Goal: Use online tool/utility: Utilize a website feature to perform a specific function

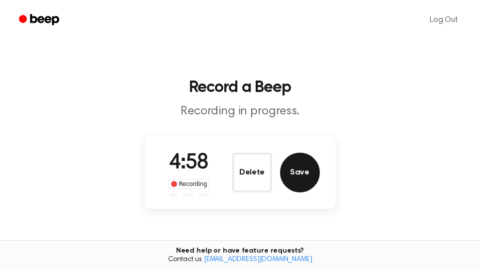
click at [304, 175] on button "Save" at bounding box center [300, 173] width 40 height 40
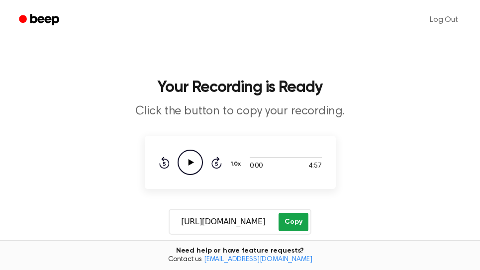
click at [303, 226] on button "Copy" at bounding box center [292, 222] width 29 height 18
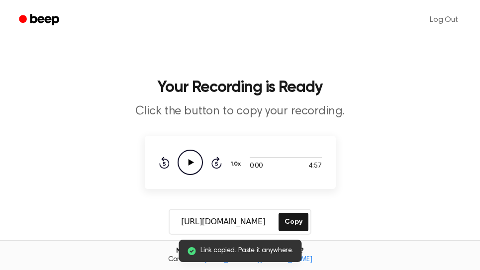
drag, startPoint x: 9, startPoint y: 220, endPoint x: 25, endPoint y: 209, distance: 19.6
click at [9, 219] on main "Link copied. Paste it anywhere. Your Recording is Ready Click the button to cop…" at bounding box center [240, 207] width 480 height 415
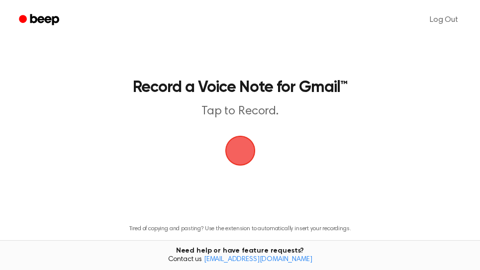
click at [244, 146] on span "button" at bounding box center [240, 151] width 28 height 28
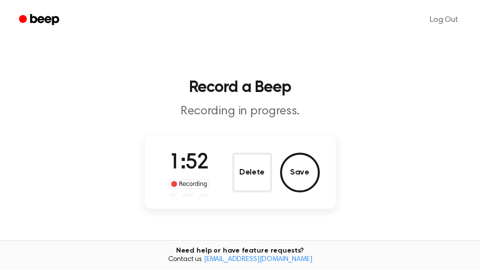
click at [306, 181] on button "Save" at bounding box center [300, 173] width 40 height 40
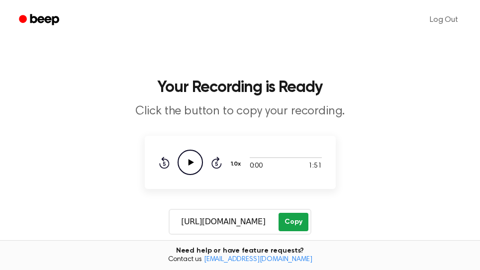
click at [290, 220] on button "Copy" at bounding box center [292, 222] width 29 height 18
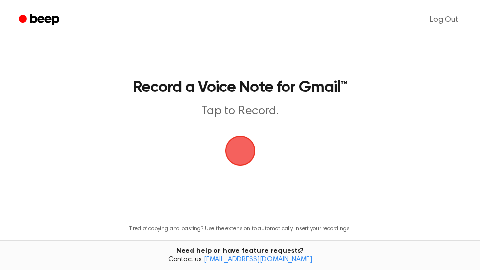
click at [235, 157] on span "button" at bounding box center [240, 151] width 28 height 28
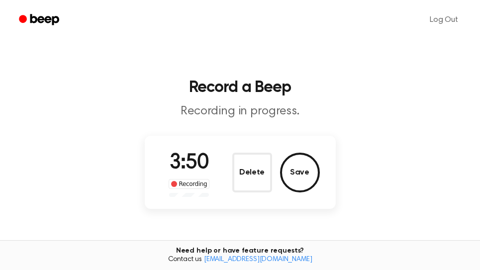
click at [315, 177] on button "Save" at bounding box center [300, 173] width 40 height 40
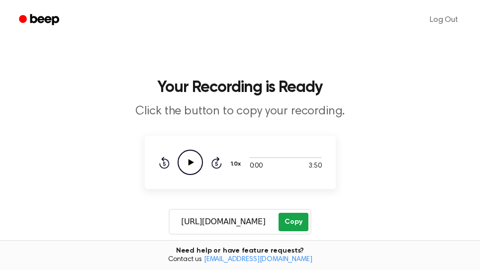
click at [288, 223] on button "Copy" at bounding box center [292, 222] width 29 height 18
